Goal: Task Accomplishment & Management: Use online tool/utility

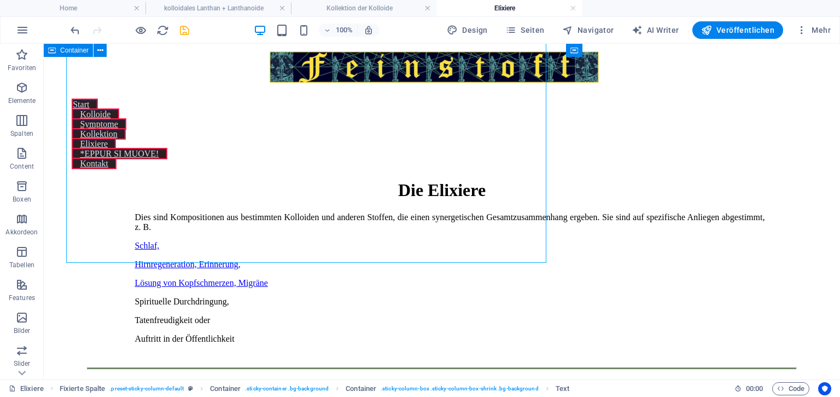
scroll to position [2711, 3]
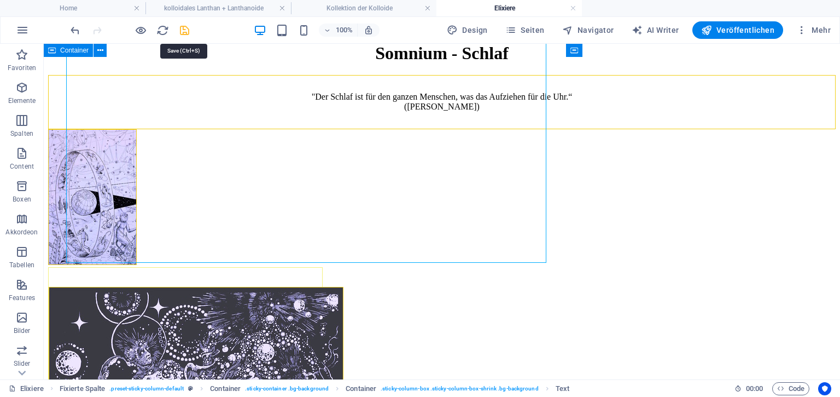
click at [182, 30] on icon "save" at bounding box center [184, 30] width 13 height 13
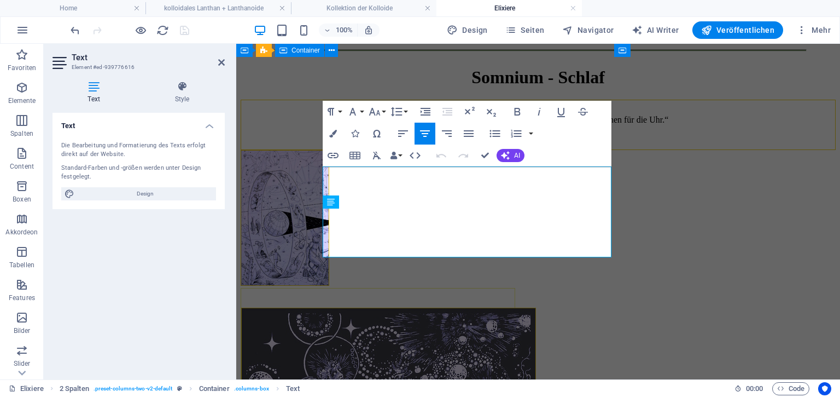
scroll to position [3786, 3]
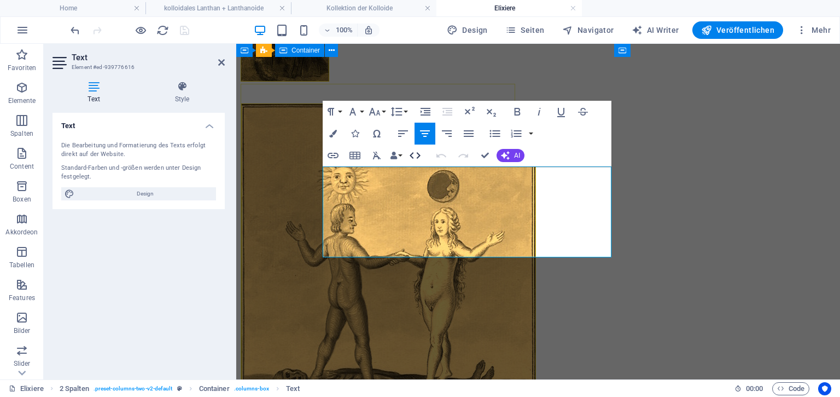
click at [417, 157] on icon "button" at bounding box center [415, 155] width 13 height 13
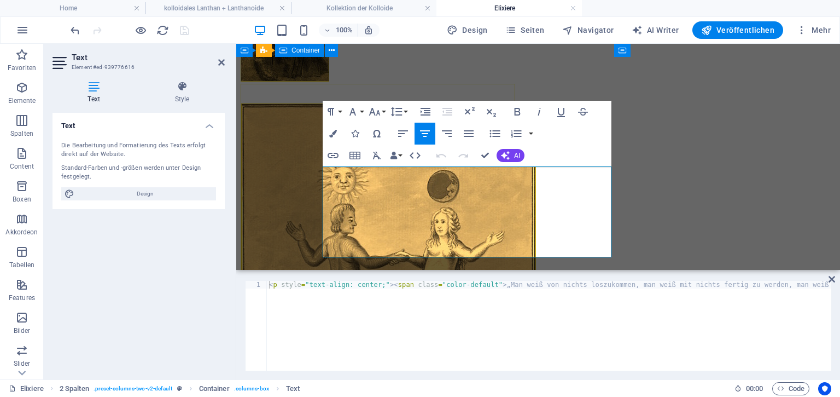
type textarea "<p style="text-align: center;"><span class="color-default">„Man weiß von nichts…"
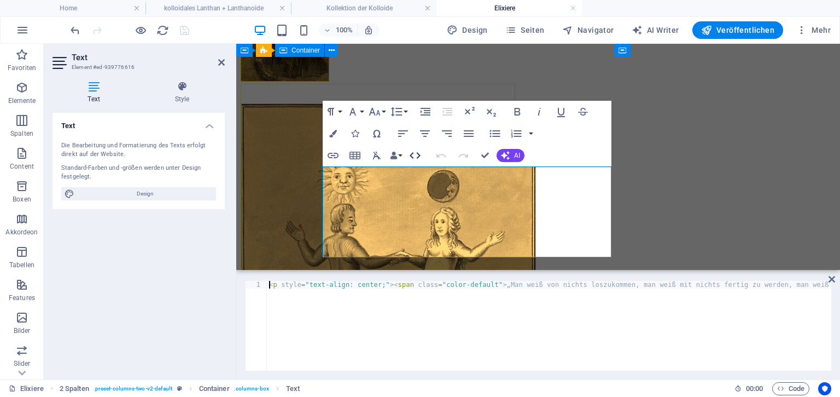
click at [413, 154] on icon "button" at bounding box center [415, 155] width 11 height 7
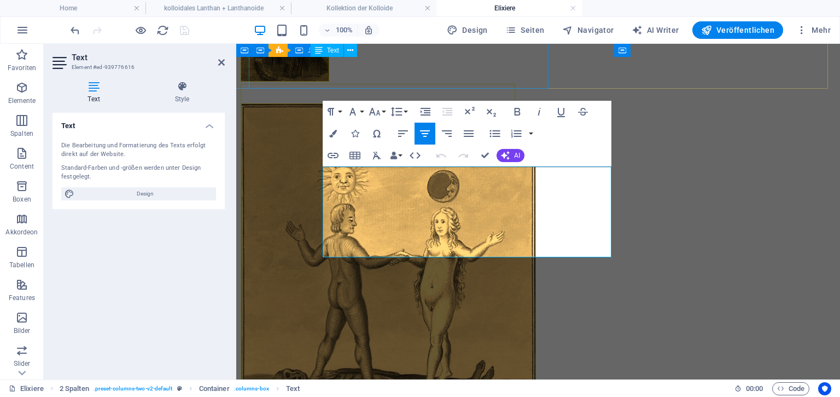
drag, startPoint x: 694, startPoint y: 164, endPoint x: 395, endPoint y: 68, distance: 313.7
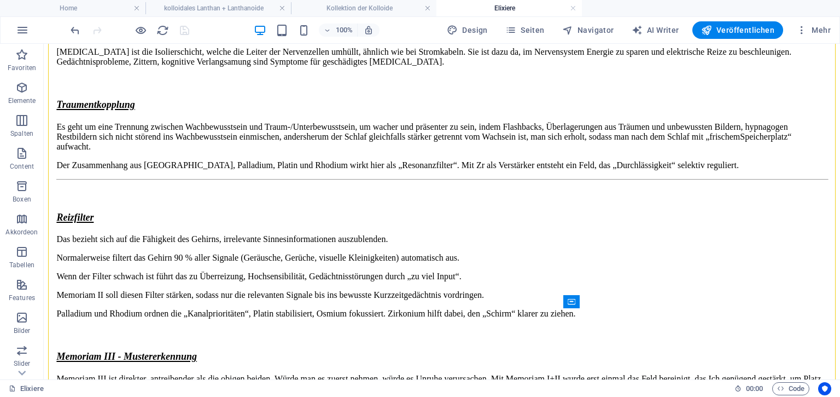
scroll to position [2115, 3]
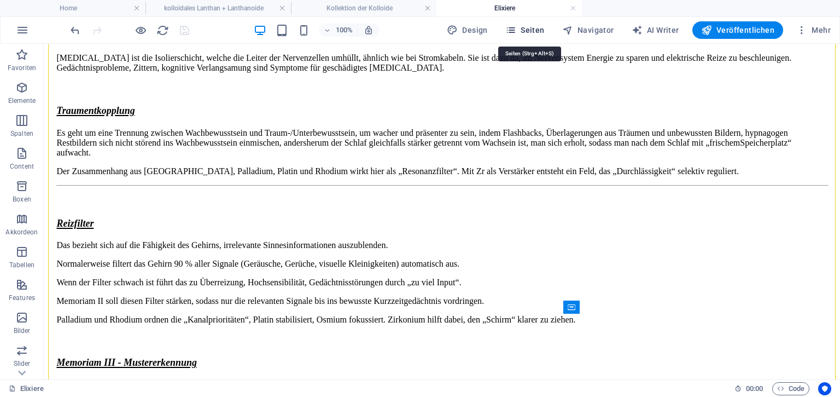
click at [530, 27] on span "Seiten" at bounding box center [525, 30] width 39 height 11
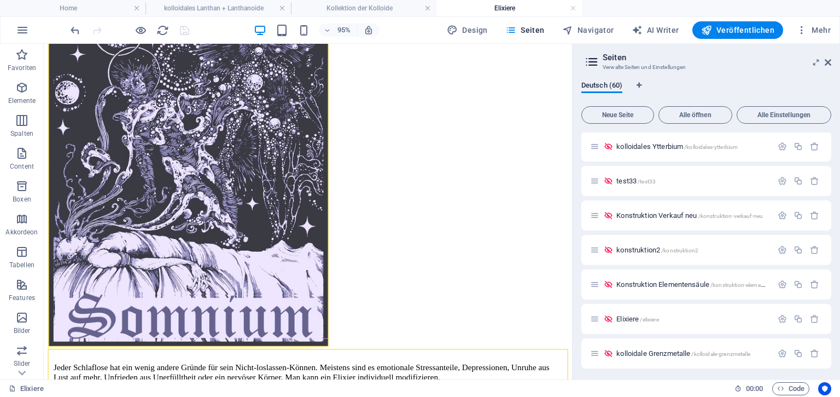
scroll to position [1829, 0]
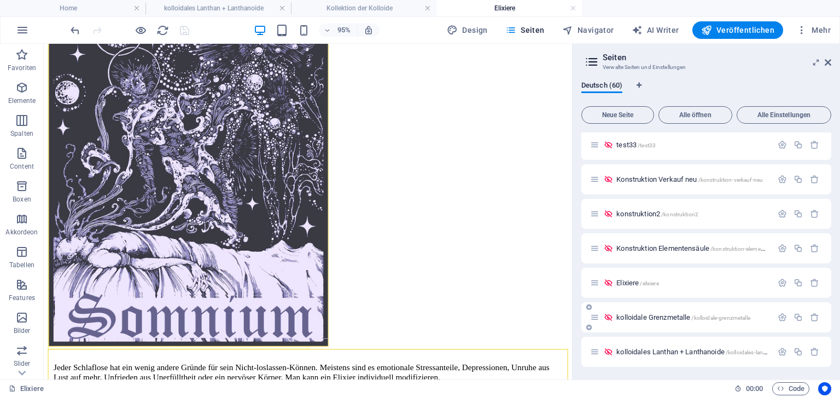
click at [677, 318] on span "kolloidale Grenzmetalle /kolloidale-grenzmetalle" at bounding box center [684, 317] width 134 height 8
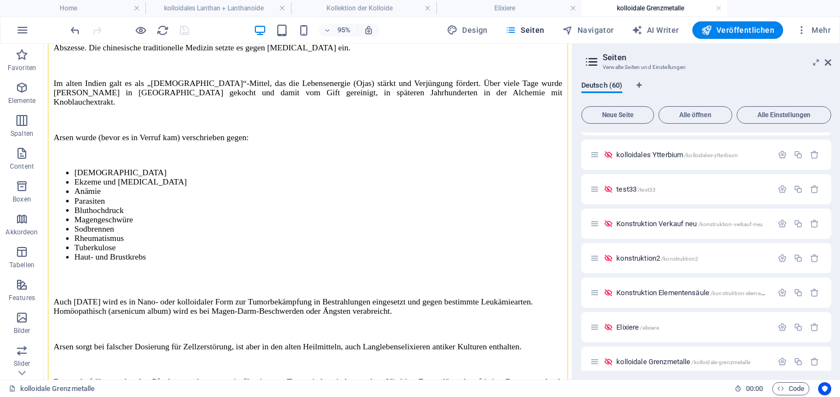
scroll to position [7970, 0]
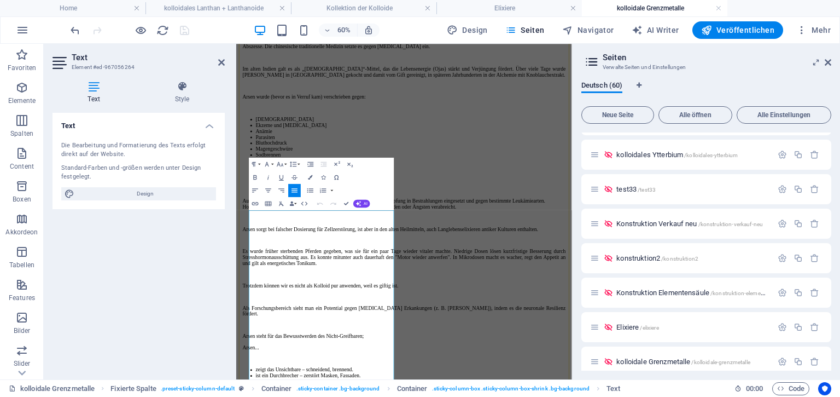
scroll to position [7455, 0]
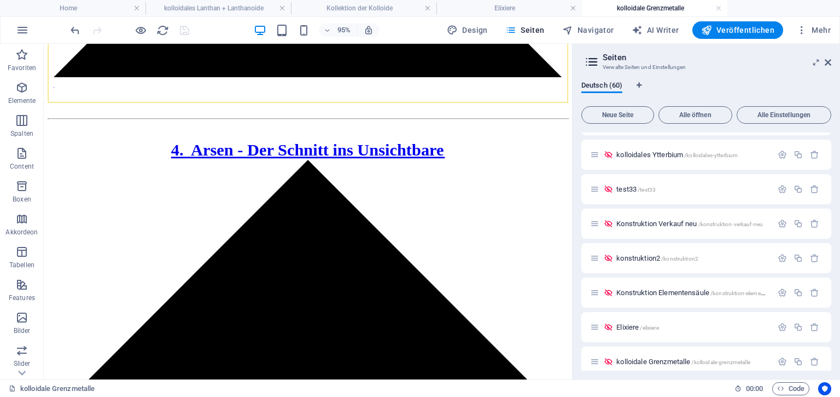
scroll to position [6783, 3]
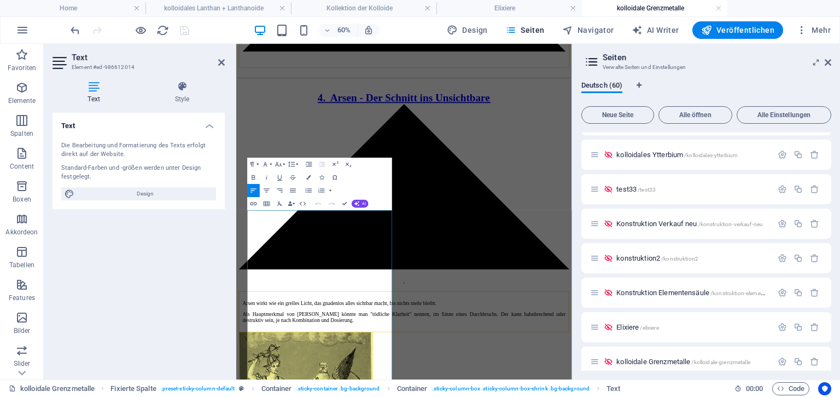
scroll to position [6156, 3]
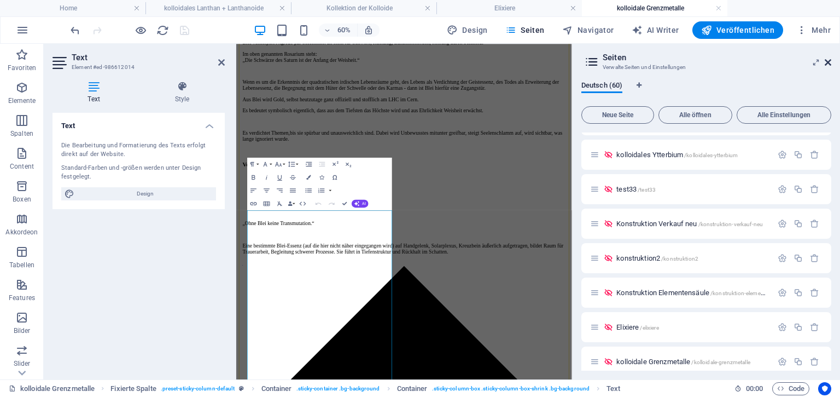
click at [829, 63] on icon at bounding box center [828, 62] width 7 height 9
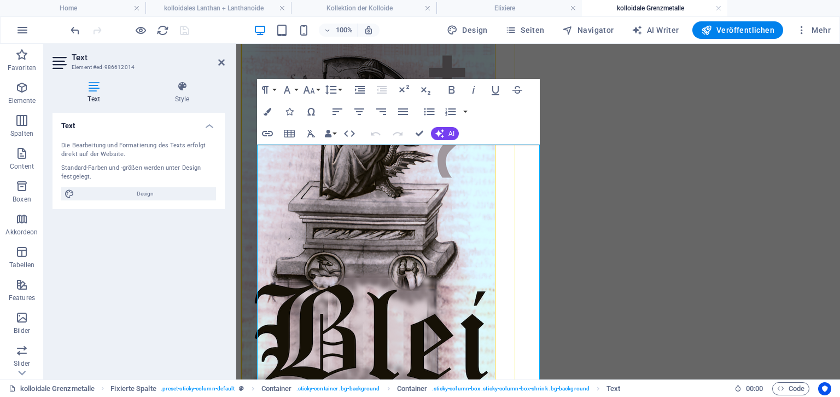
scroll to position [5860, 3]
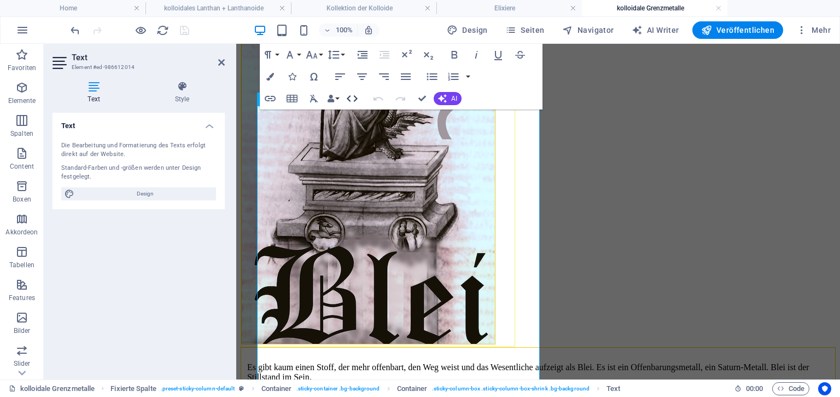
click at [351, 102] on icon "button" at bounding box center [352, 98] width 13 height 13
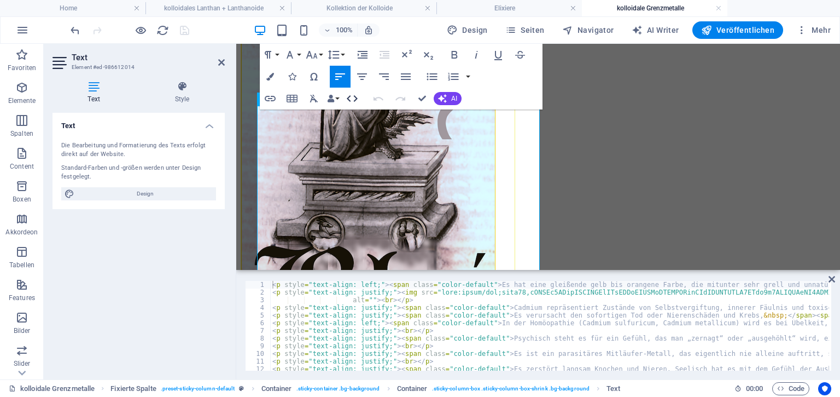
click at [354, 98] on icon "button" at bounding box center [352, 98] width 13 height 13
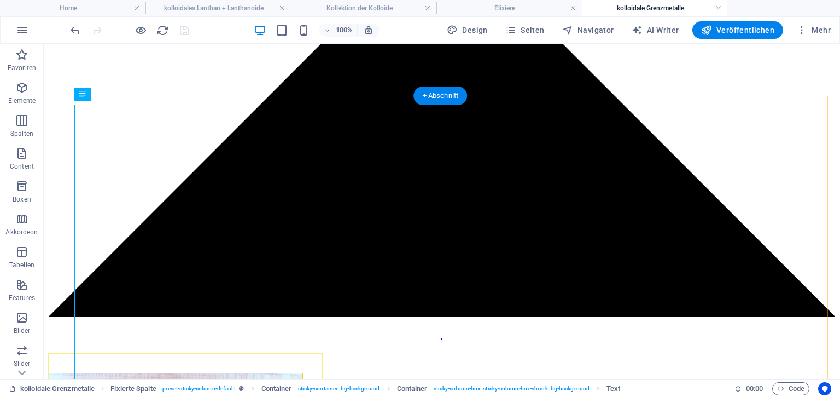
scroll to position [4701, 3]
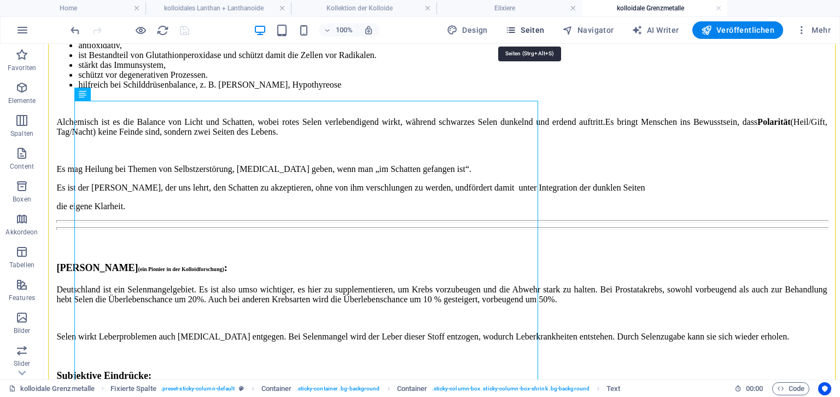
click at [541, 30] on span "Seiten" at bounding box center [525, 30] width 39 height 11
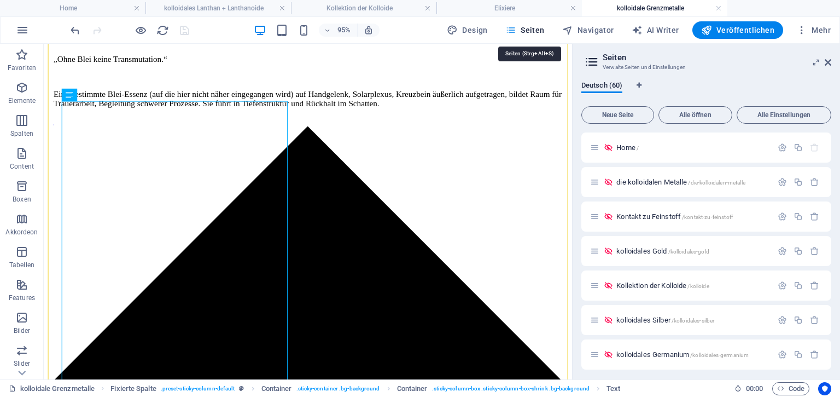
scroll to position [6450, 3]
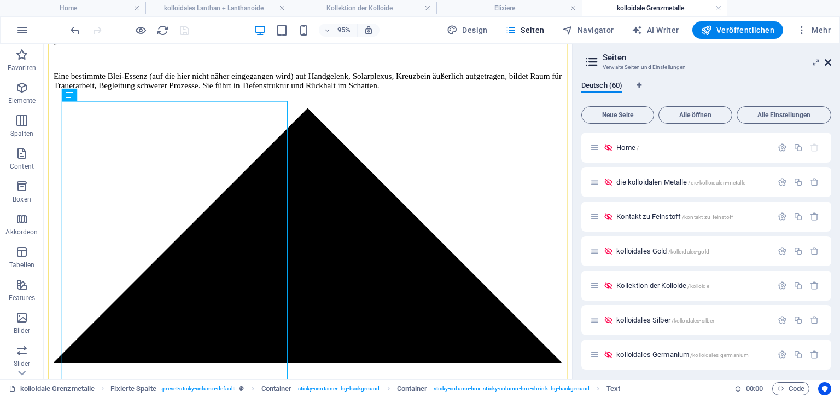
click at [827, 59] on icon at bounding box center [828, 62] width 7 height 9
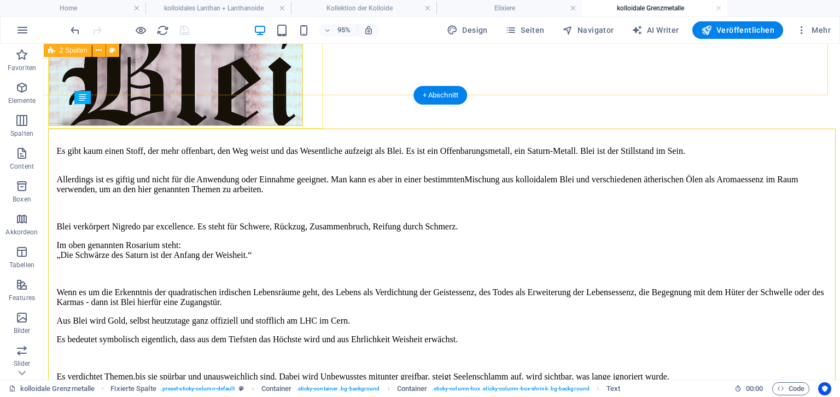
scroll to position [4701, 3]
